Goal: Task Accomplishment & Management: Manage account settings

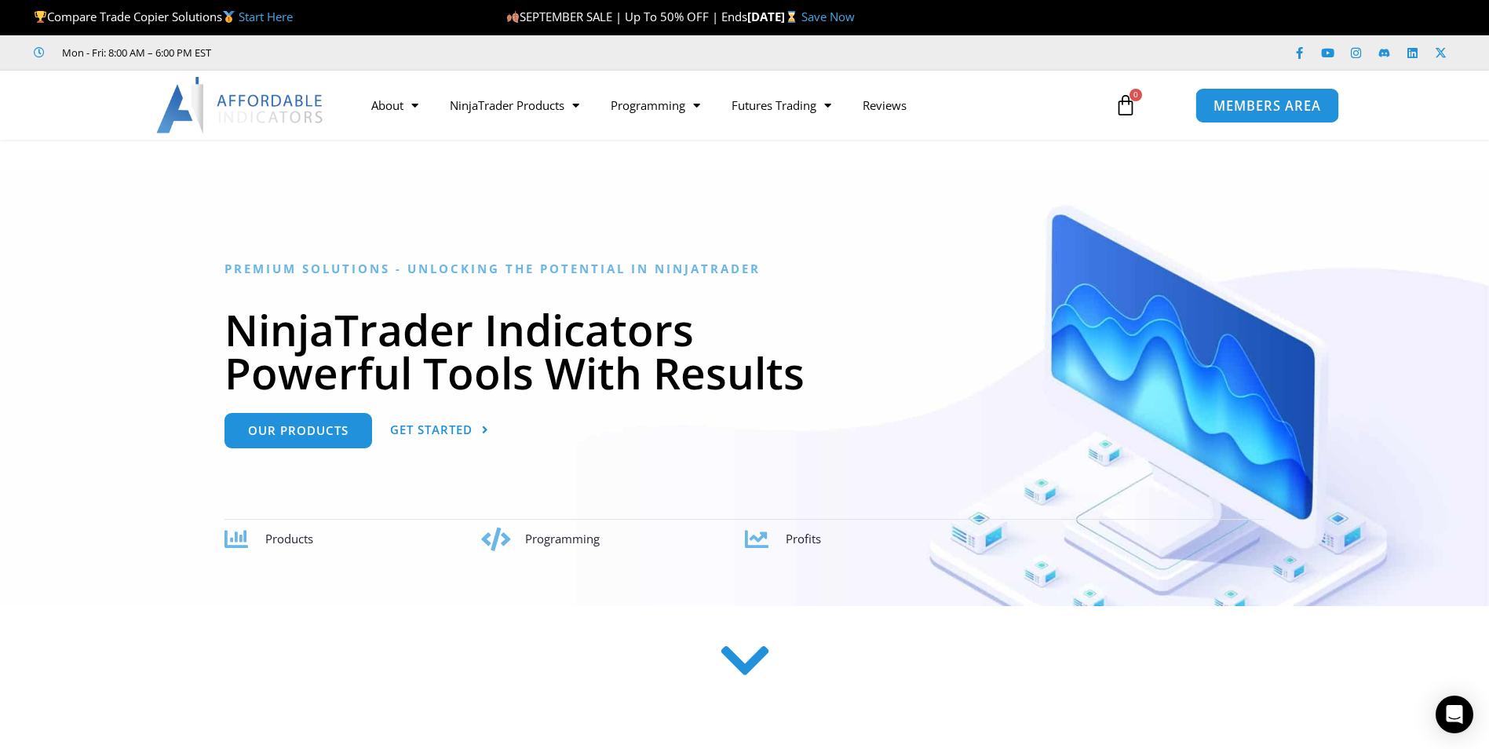
click at [1254, 108] on span "MEMBERS AREA" at bounding box center [1268, 105] width 108 height 13
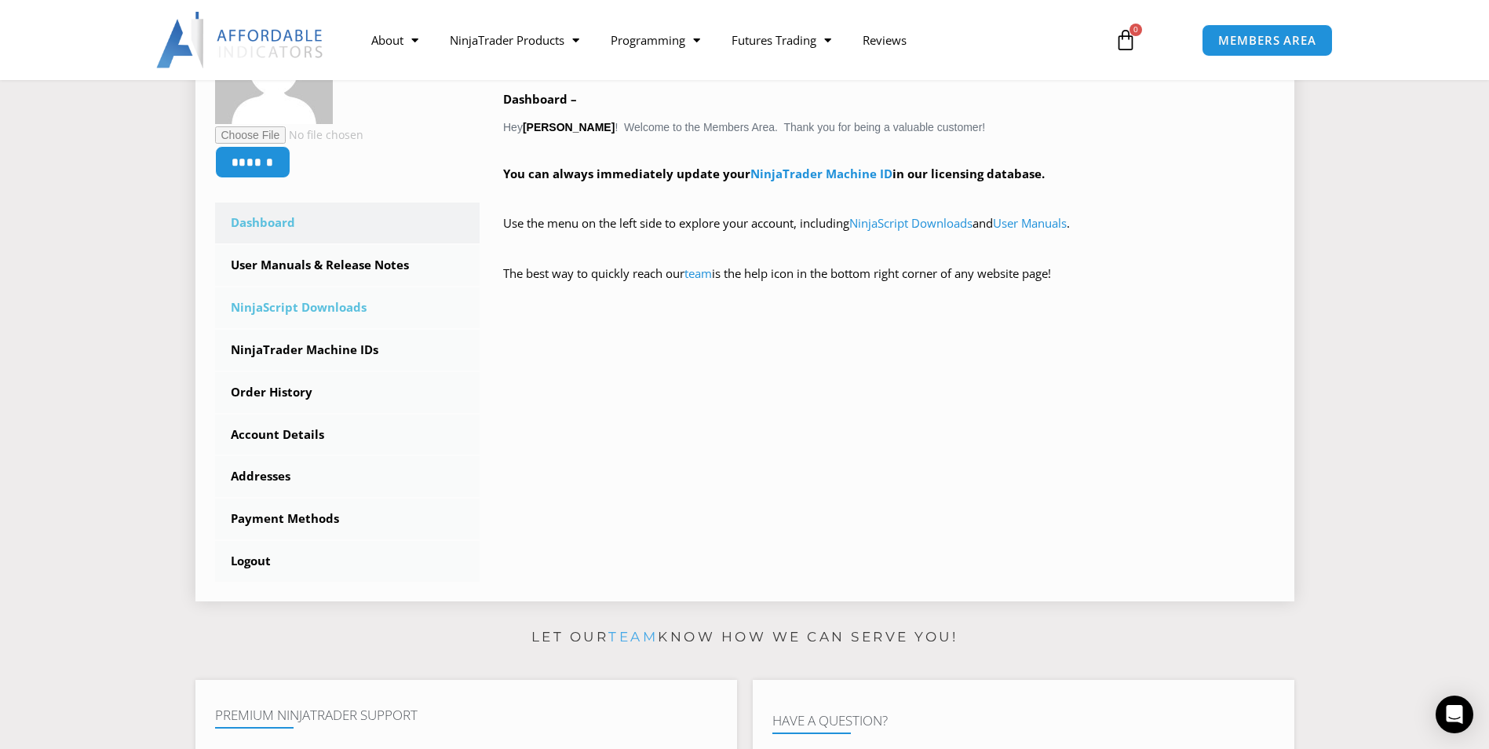
scroll to position [79, 0]
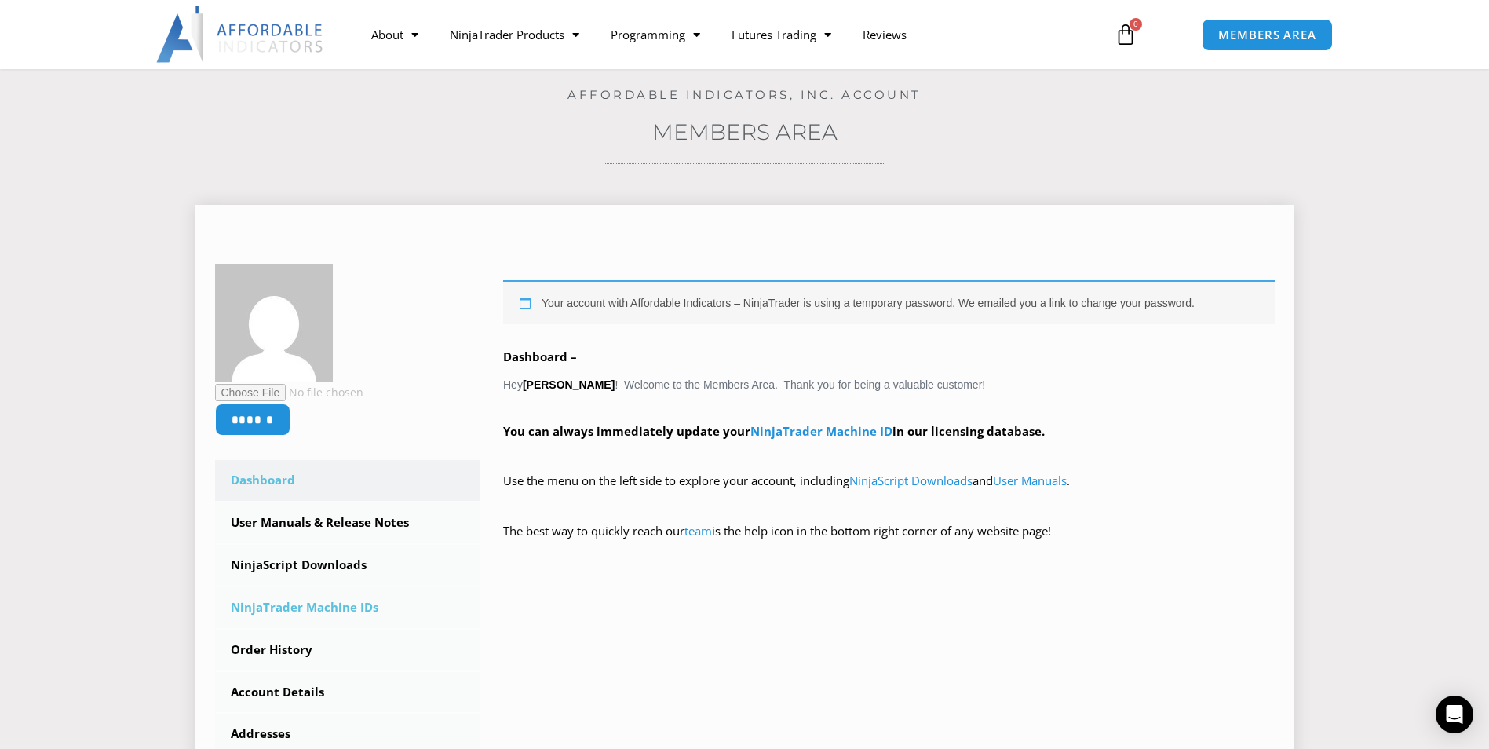
click at [321, 613] on link "NinjaTrader Machine IDs" at bounding box center [347, 607] width 265 height 41
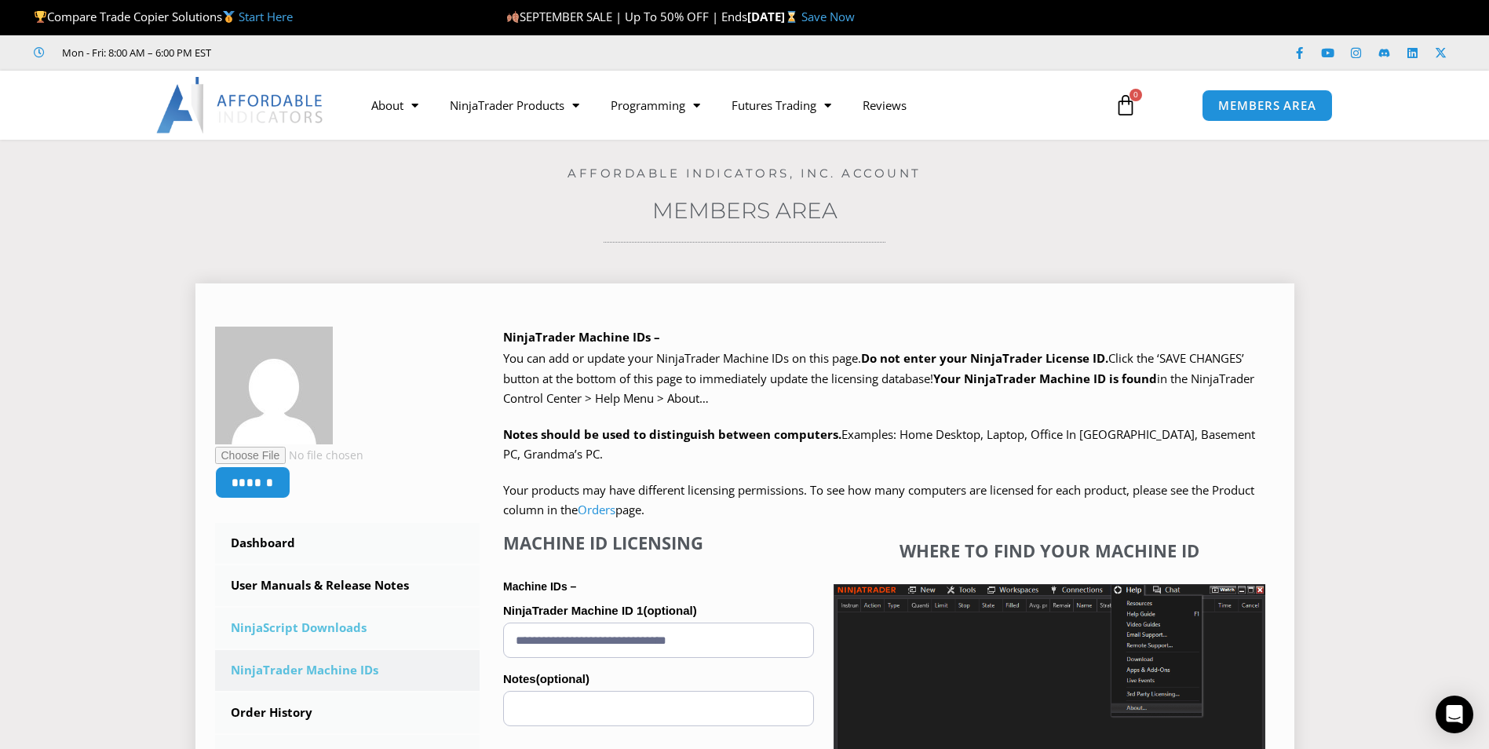
click at [358, 626] on link "NinjaScript Downloads" at bounding box center [347, 628] width 265 height 41
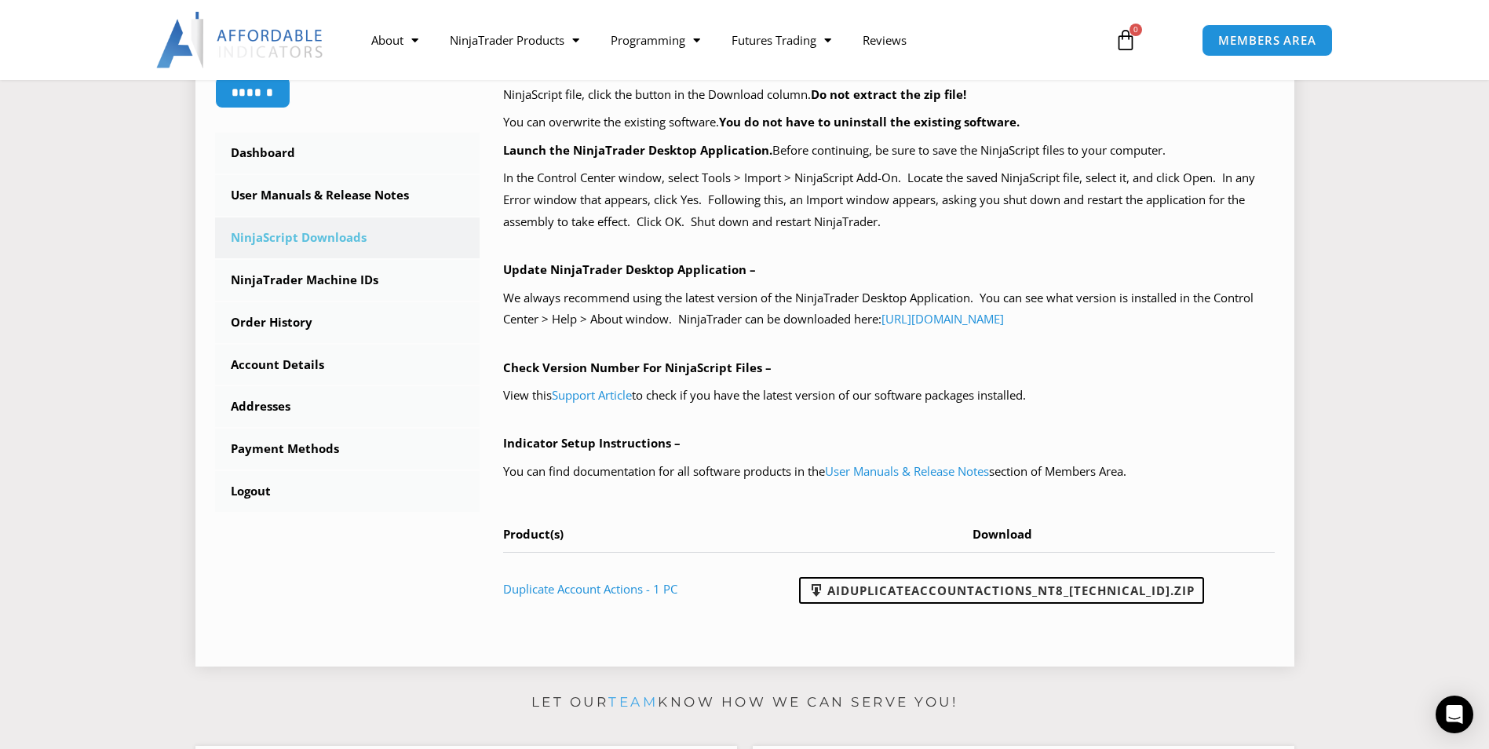
scroll to position [393, 0]
click at [981, 579] on link "AIDuplicateAccountActions_NT8_[TECHNICAL_ID].zip" at bounding box center [1001, 588] width 405 height 27
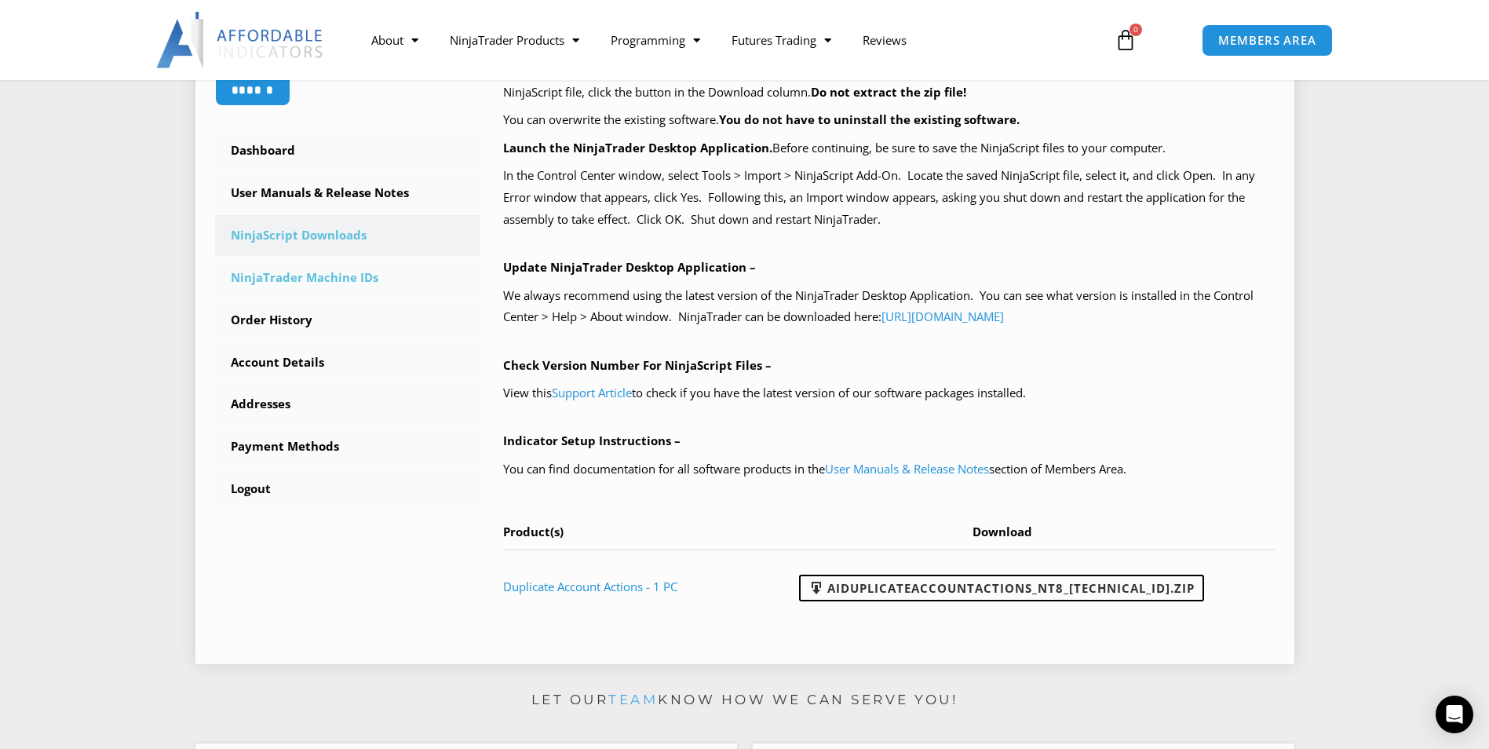
click at [335, 275] on link "NinjaTrader Machine IDs" at bounding box center [347, 277] width 265 height 41
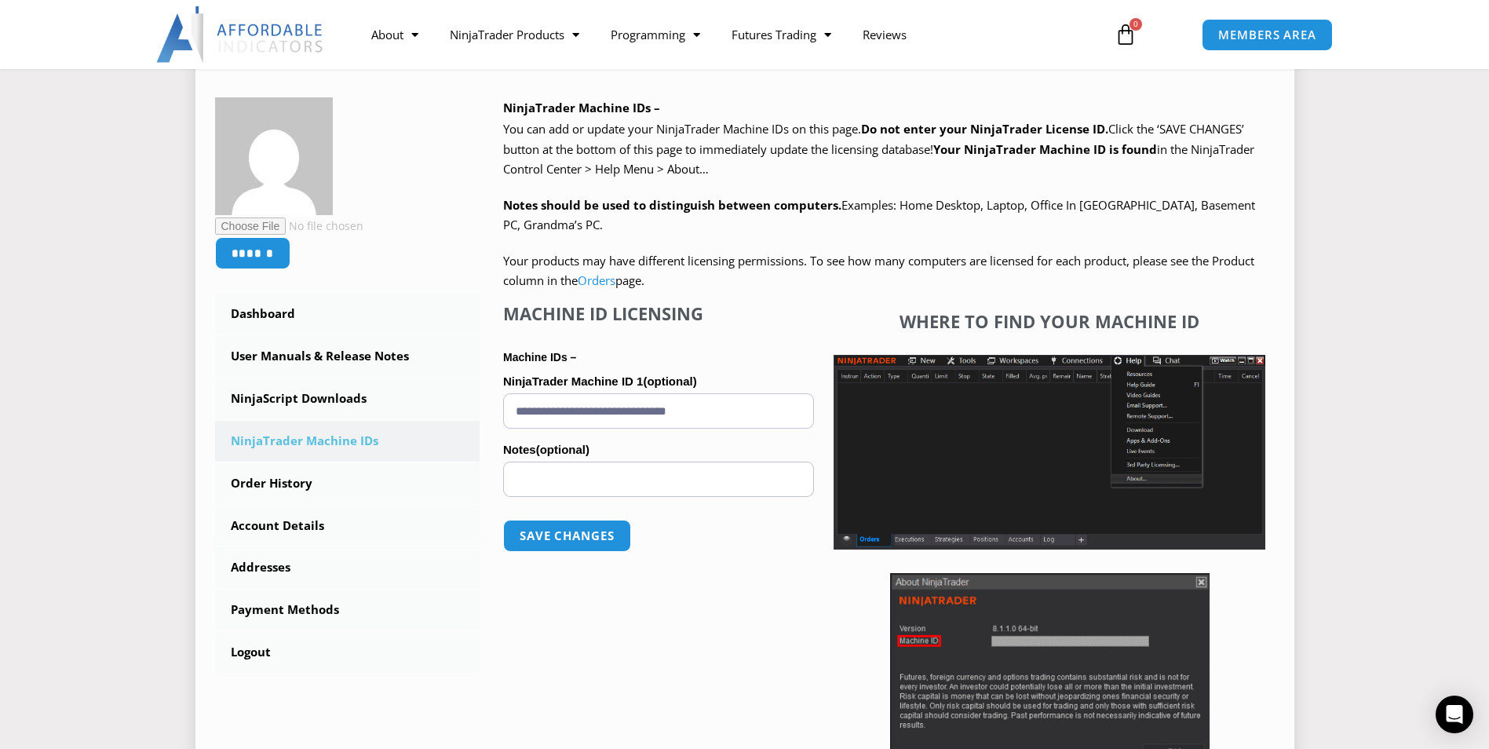
scroll to position [236, 0]
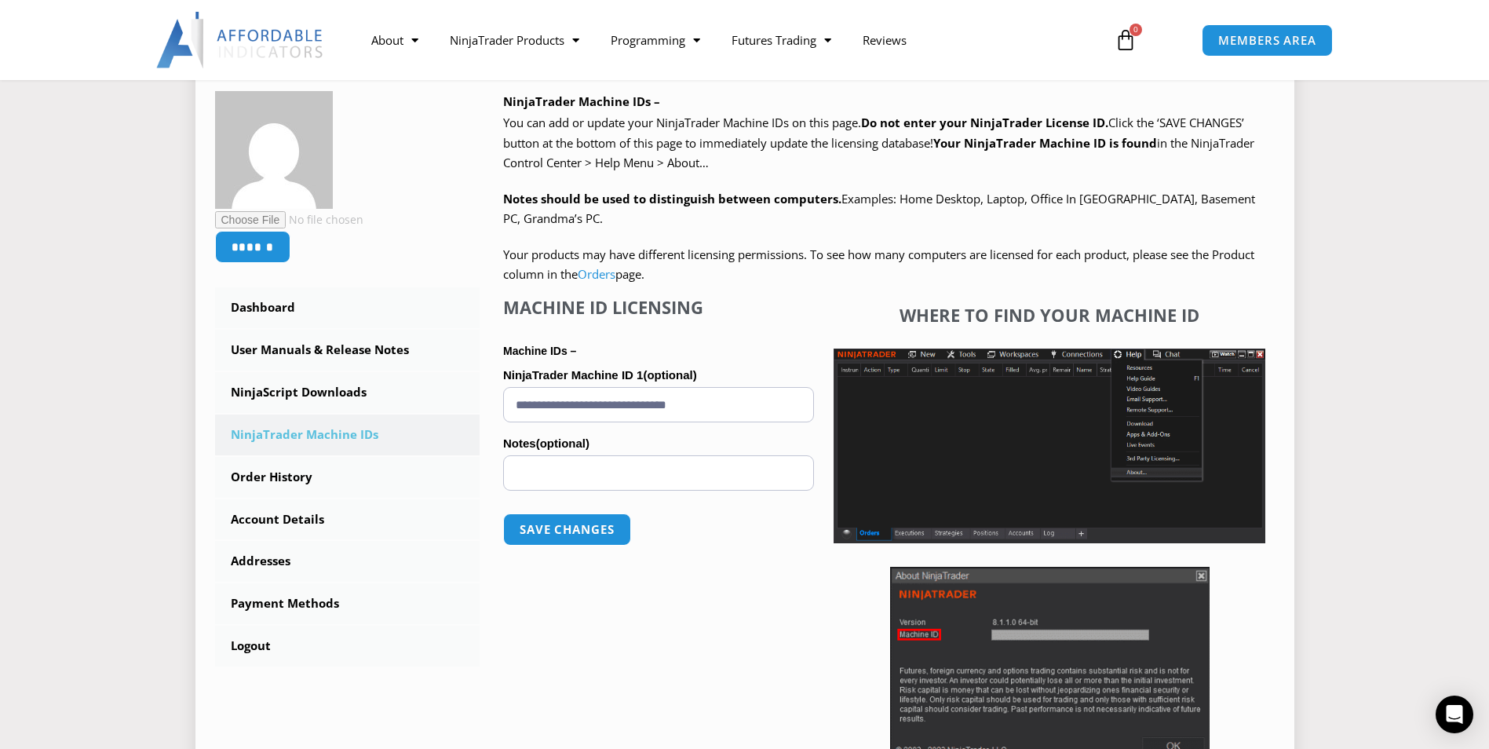
click at [773, 399] on input "**********" at bounding box center [658, 404] width 311 height 35
click at [552, 520] on button "Save changes" at bounding box center [567, 530] width 134 height 34
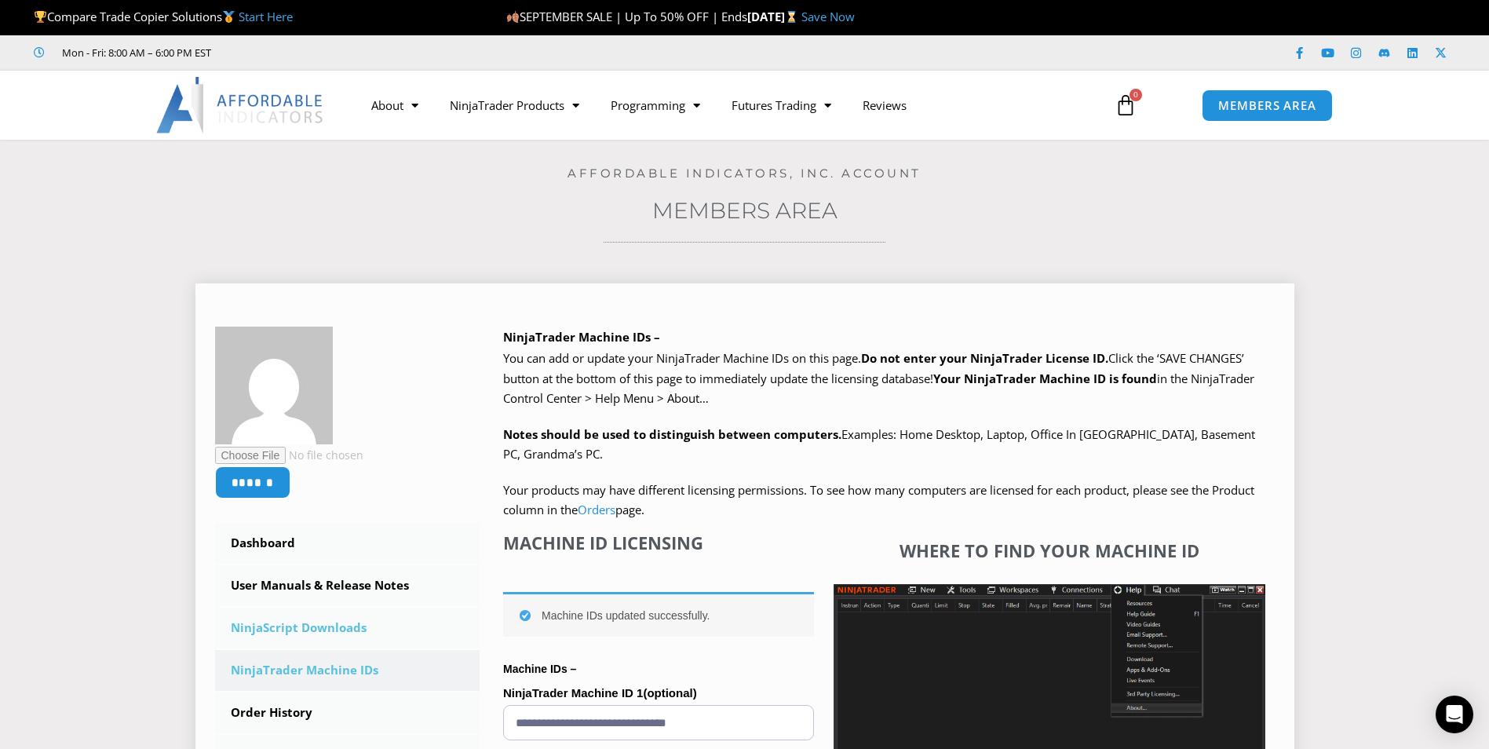
click at [311, 627] on link "NinjaScript Downloads" at bounding box center [347, 628] width 265 height 41
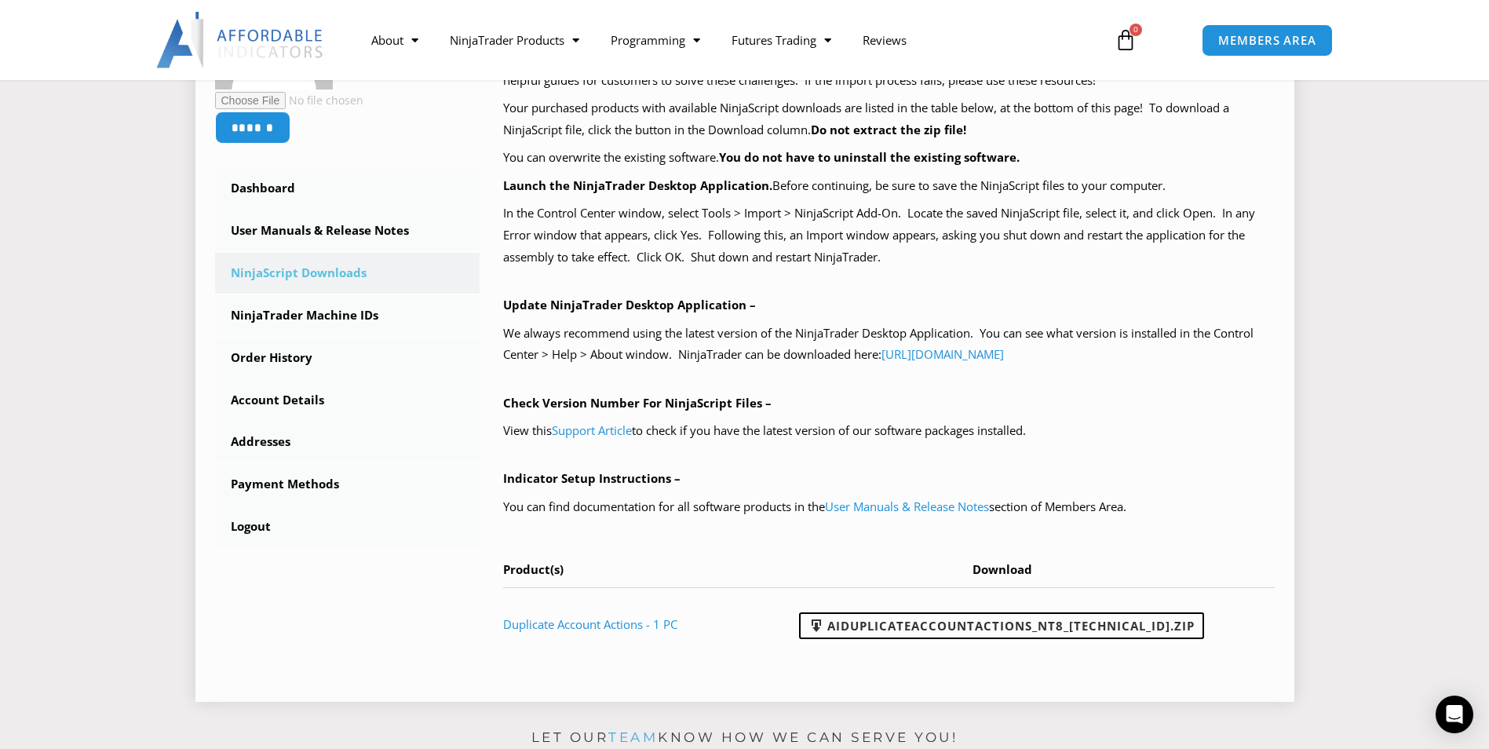
scroll to position [471, 0]
